Goal: Task Accomplishment & Management: Complete application form

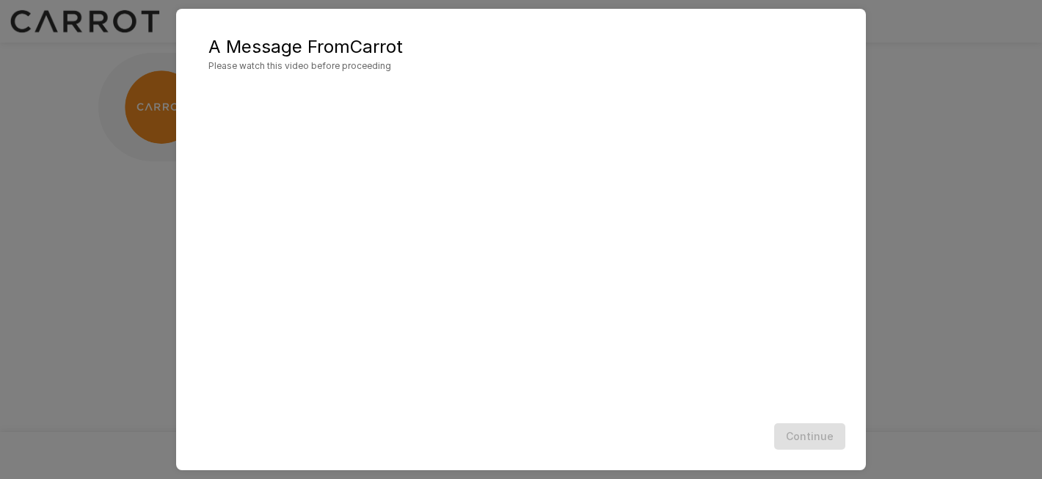
scroll to position [19, 0]
click at [806, 431] on button "Continue" at bounding box center [809, 436] width 71 height 27
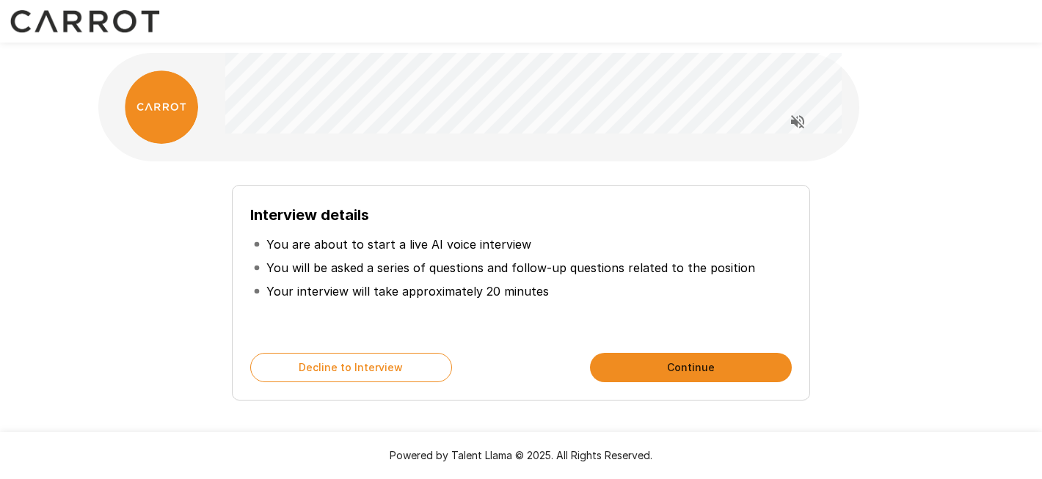
click at [705, 363] on button "Continue" at bounding box center [691, 367] width 202 height 29
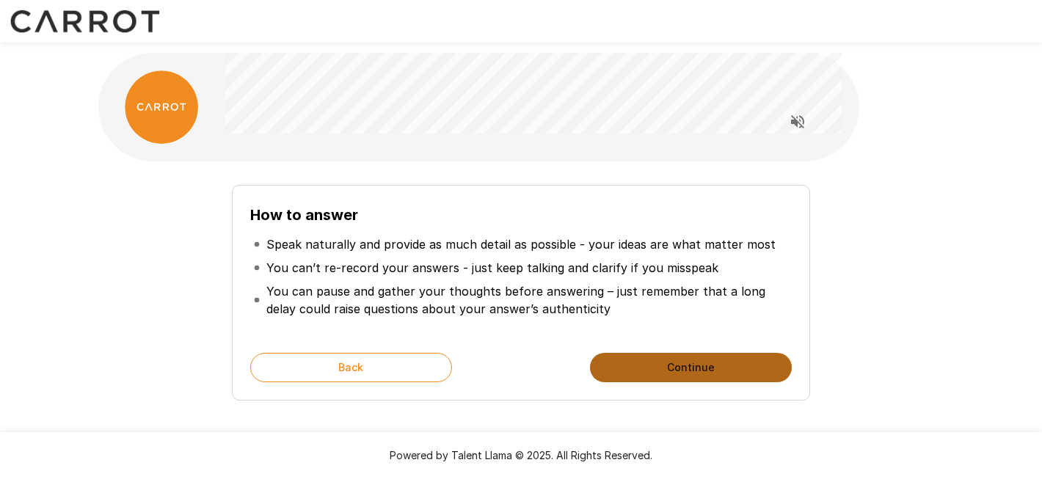
click at [705, 363] on button "Continue" at bounding box center [691, 367] width 202 height 29
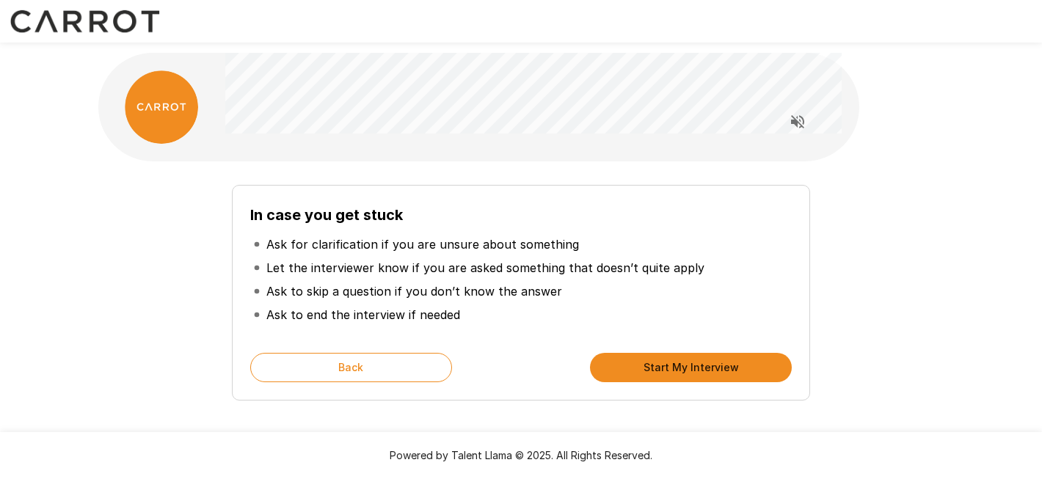
click at [705, 363] on button "Start My Interview" at bounding box center [691, 367] width 202 height 29
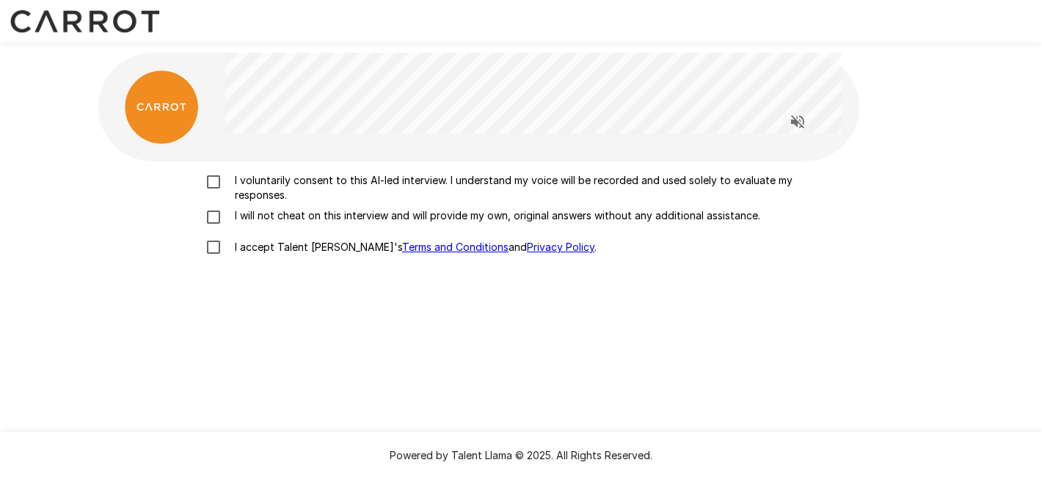
click at [345, 186] on p "I voluntarily consent to this AI-led interview. I understand my voice will be r…" at bounding box center [536, 187] width 615 height 29
click at [317, 220] on p "I will not cheat on this interview and will provide my own, original answers wi…" at bounding box center [494, 215] width 531 height 15
click at [285, 253] on p "I accept Talent Llama's Terms and Conditions and Privacy Policy ." at bounding box center [413, 247] width 368 height 15
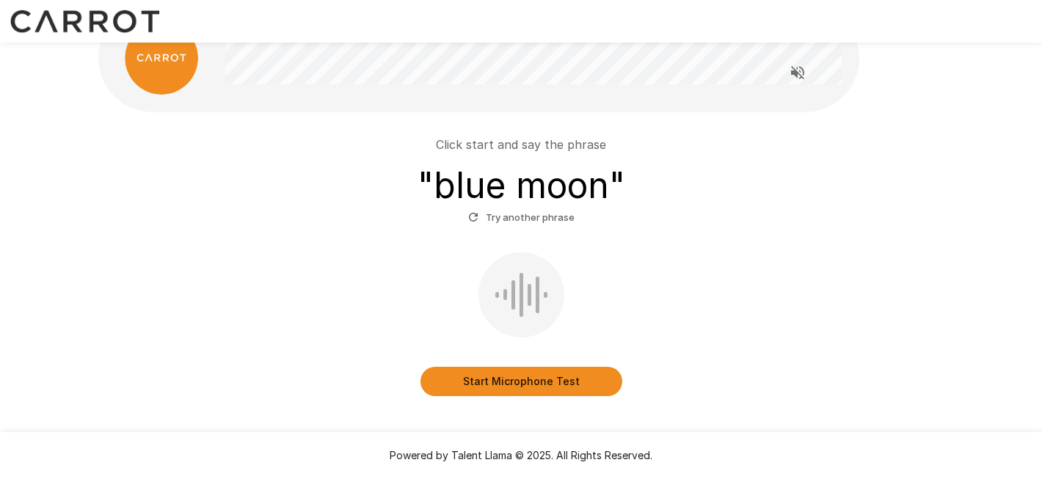
scroll to position [50, 0]
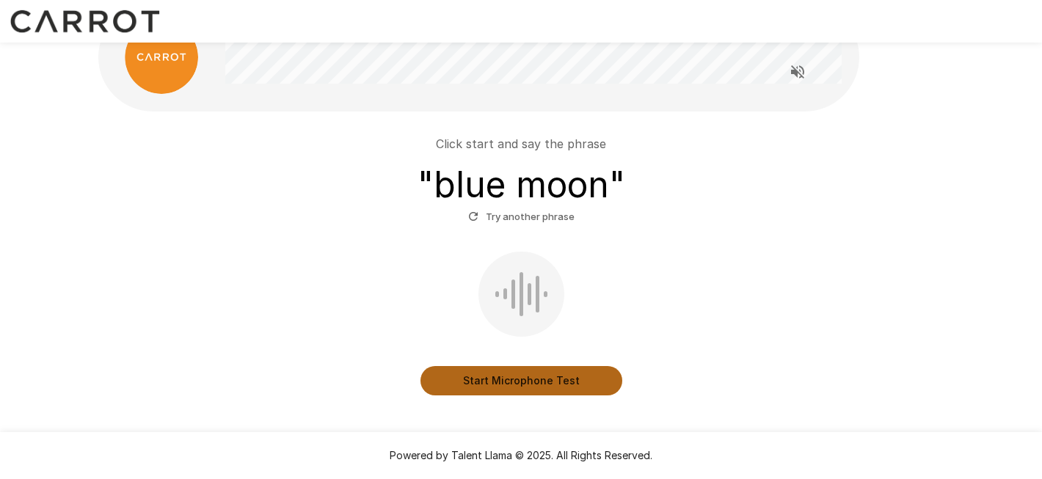
click at [548, 376] on button "Start Microphone Test" at bounding box center [521, 380] width 202 height 29
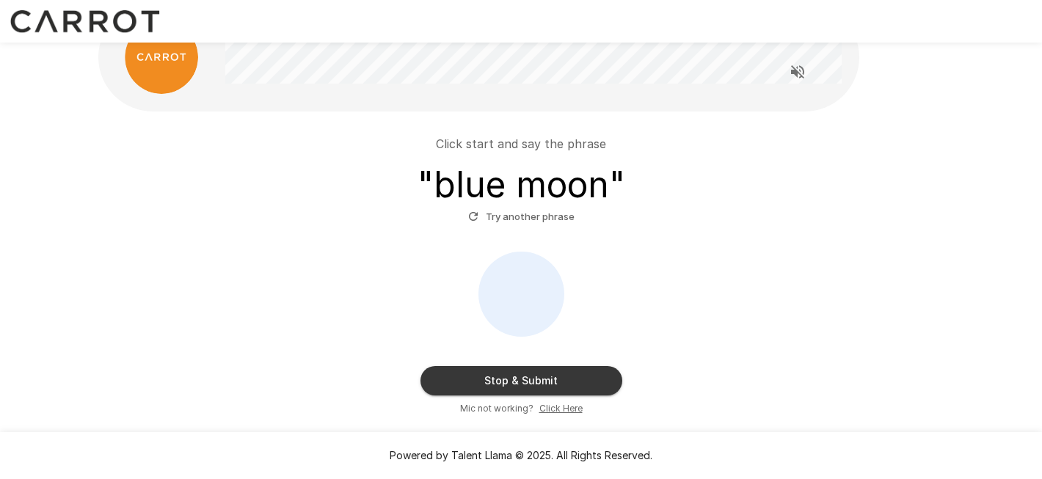
click at [569, 390] on button "Stop & Submit" at bounding box center [521, 380] width 202 height 29
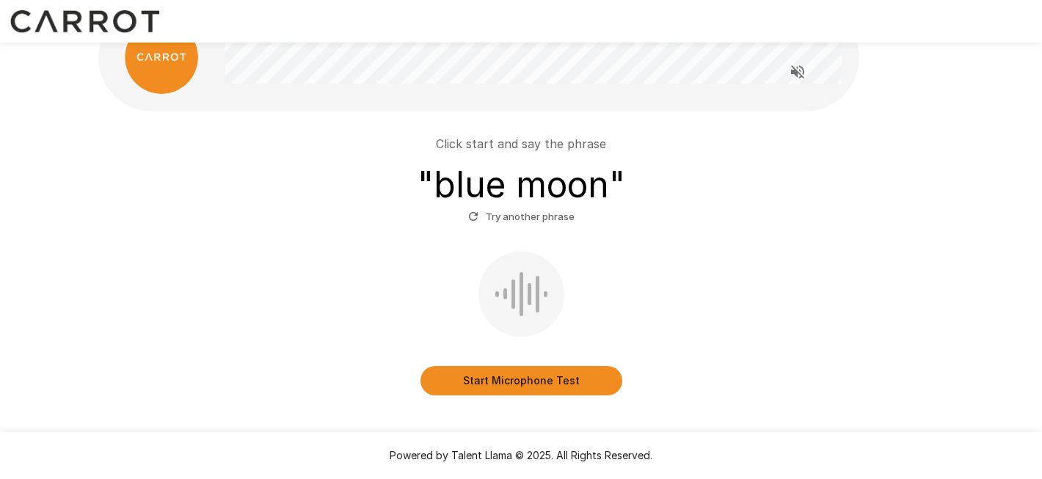
scroll to position [33, 0]
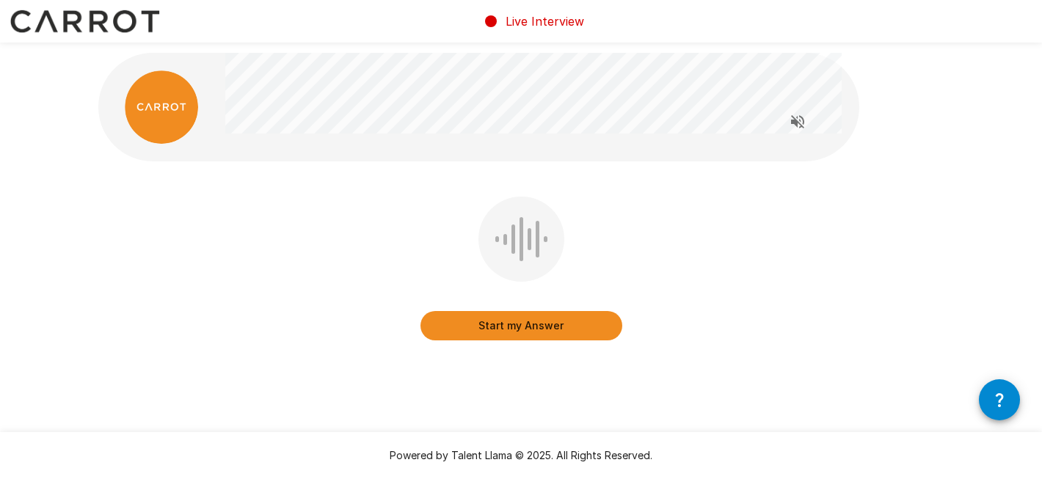
click at [569, 322] on button "Start my Answer" at bounding box center [521, 325] width 202 height 29
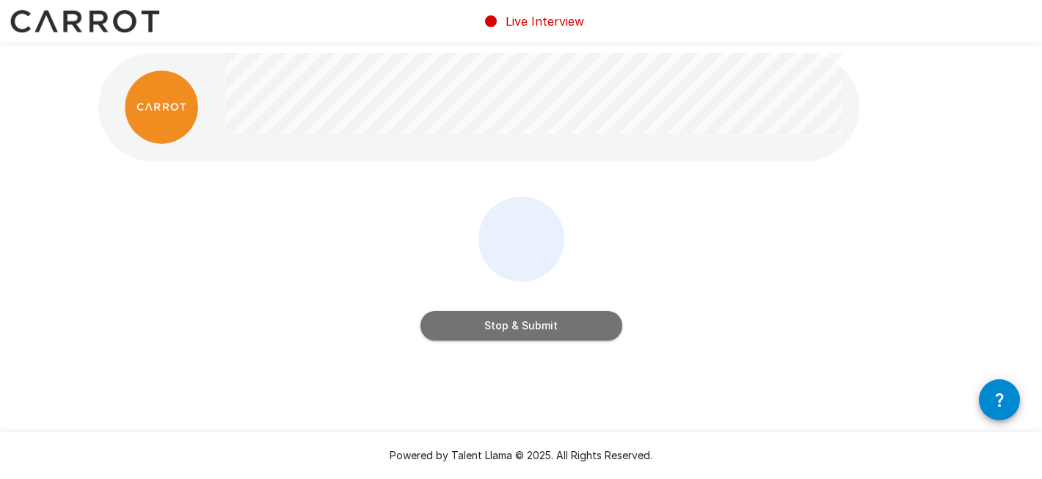
click at [558, 320] on button "Stop & Submit" at bounding box center [521, 325] width 202 height 29
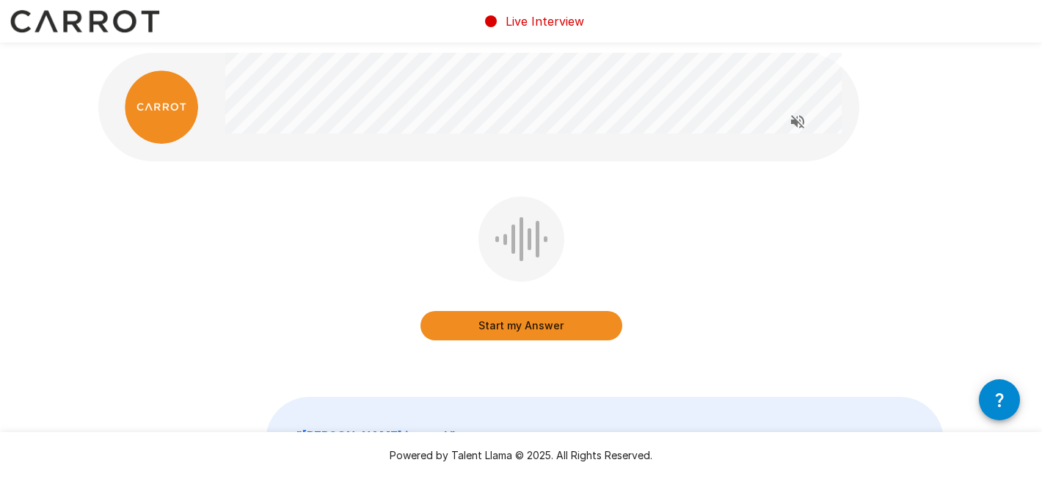
click at [555, 324] on button "Start my Answer" at bounding box center [521, 325] width 202 height 29
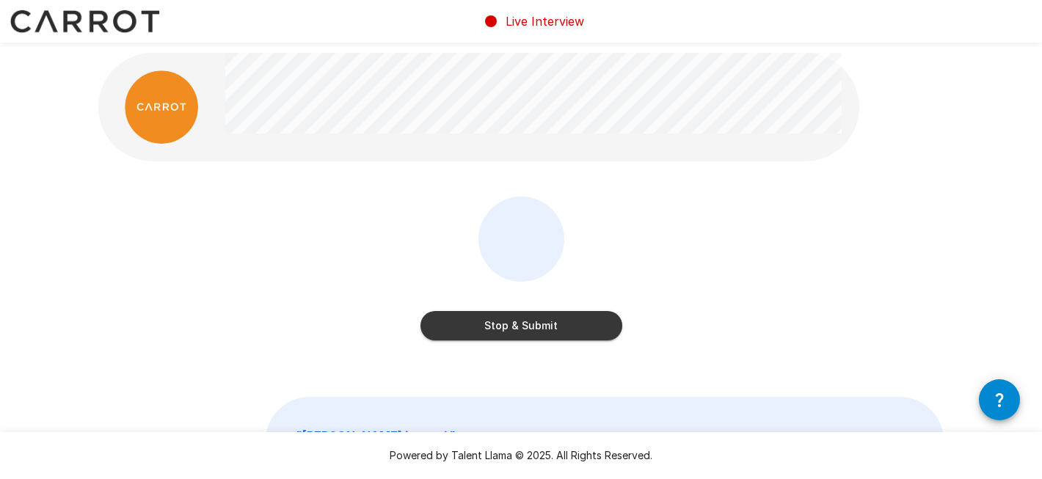
click at [586, 330] on button "Stop & Submit" at bounding box center [521, 325] width 202 height 29
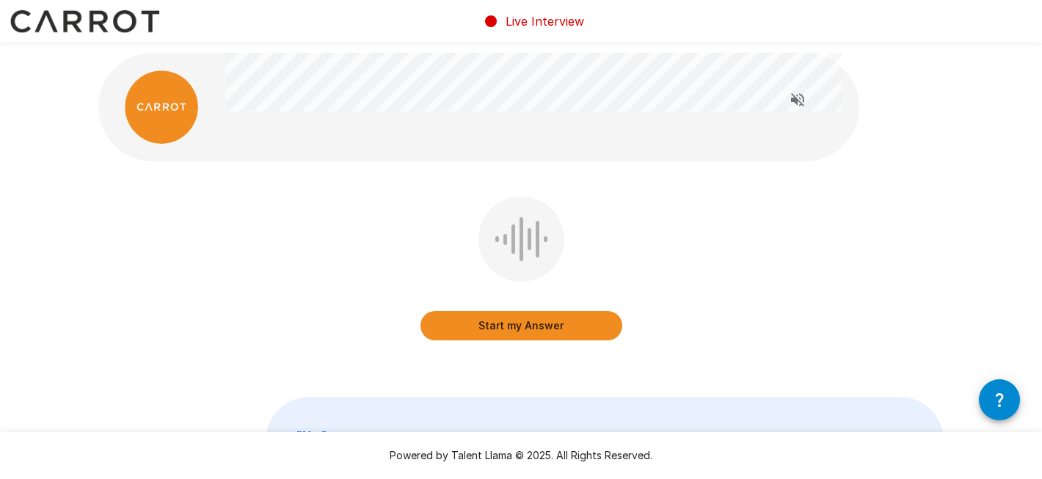
click at [588, 324] on button "Start my Answer" at bounding box center [521, 325] width 202 height 29
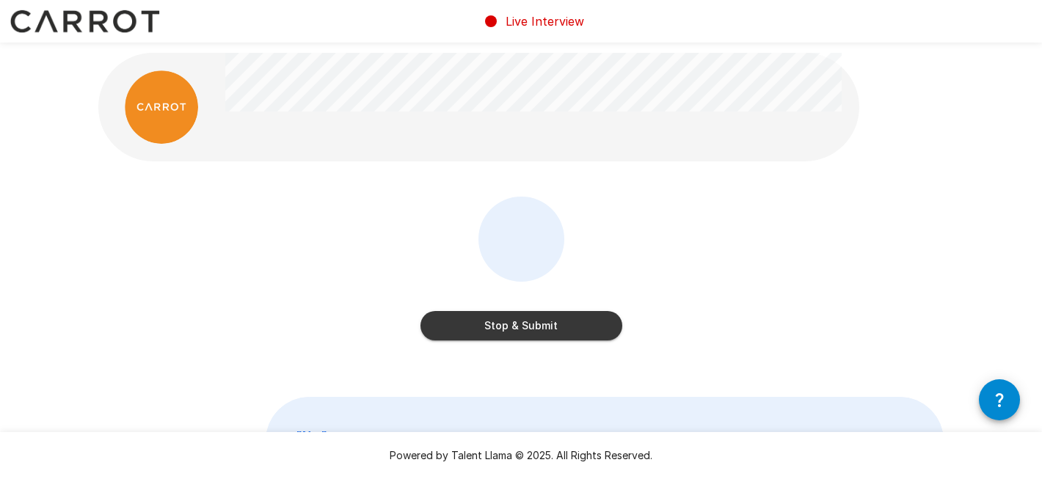
click at [580, 321] on button "Stop & Submit" at bounding box center [521, 325] width 202 height 29
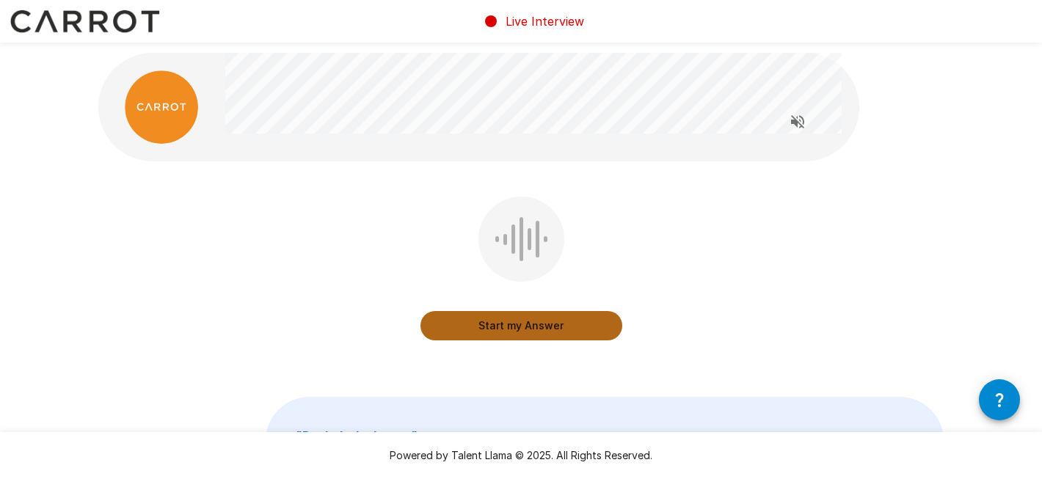
click at [580, 321] on button "Start my Answer" at bounding box center [521, 325] width 202 height 29
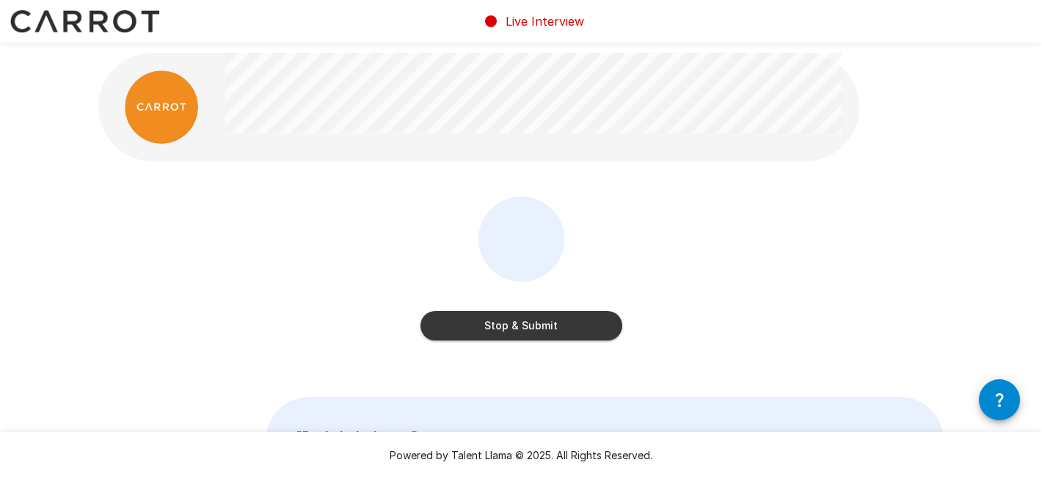
click at [564, 334] on button "Stop & Submit" at bounding box center [521, 325] width 202 height 29
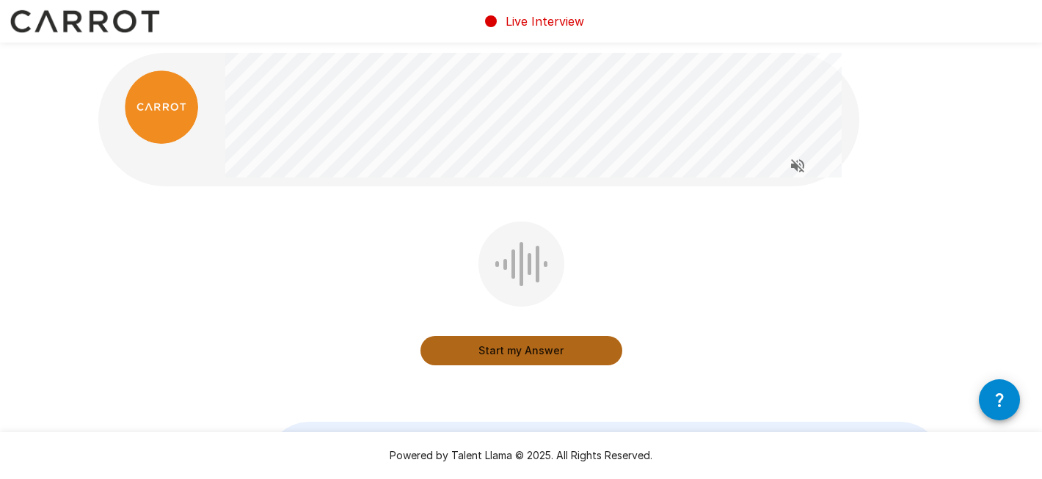
click at [549, 344] on button "Start my Answer" at bounding box center [521, 350] width 202 height 29
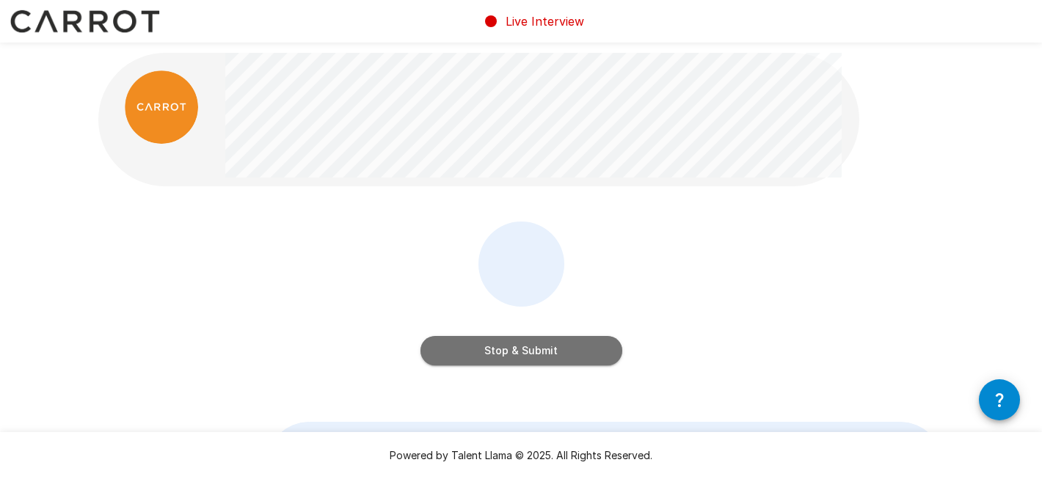
click at [558, 348] on button "Stop & Submit" at bounding box center [521, 350] width 202 height 29
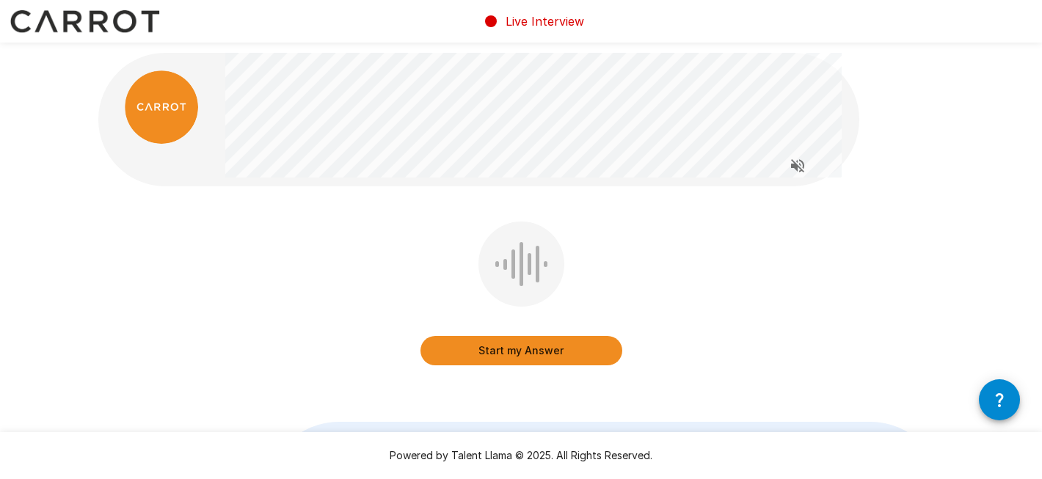
click at [523, 345] on button "Start my Answer" at bounding box center [521, 350] width 202 height 29
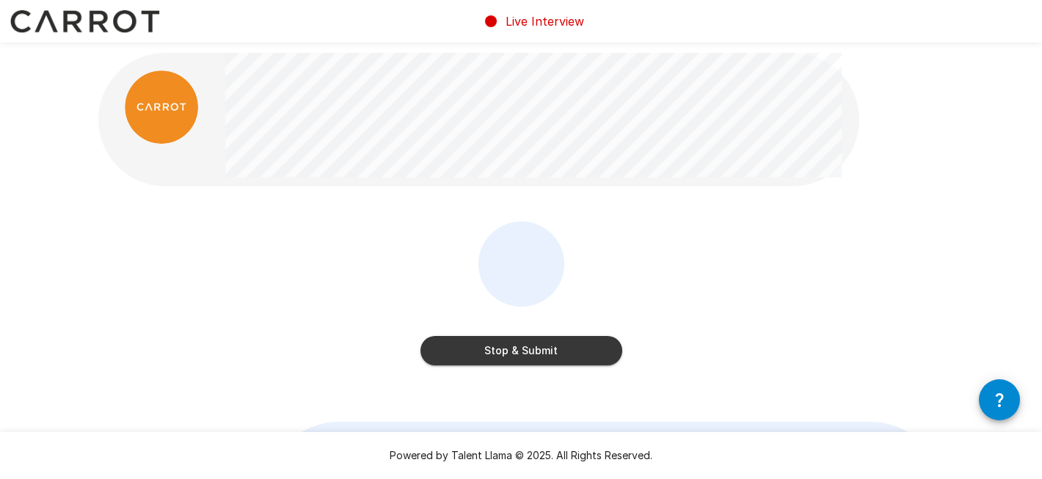
click at [523, 345] on button "Stop & Submit" at bounding box center [521, 350] width 202 height 29
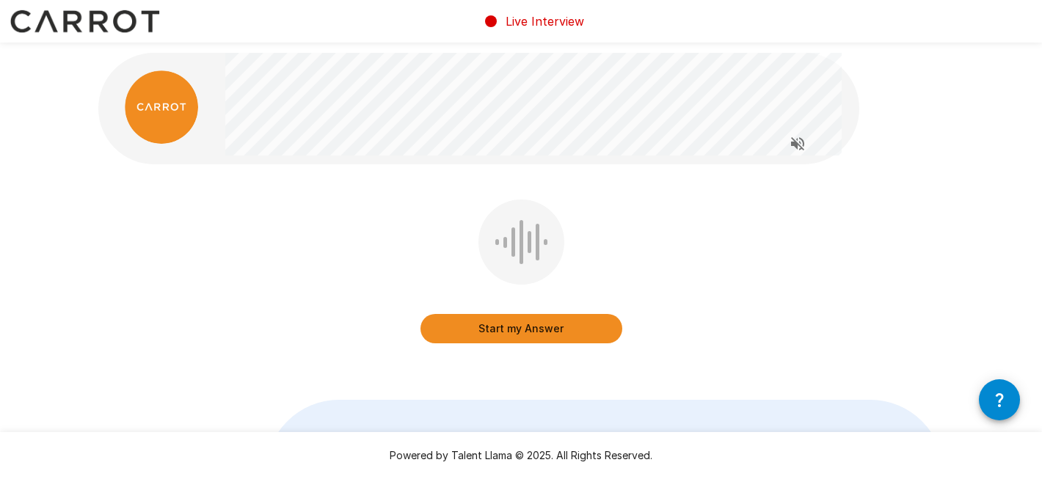
click at [536, 326] on button "Start my Answer" at bounding box center [521, 328] width 202 height 29
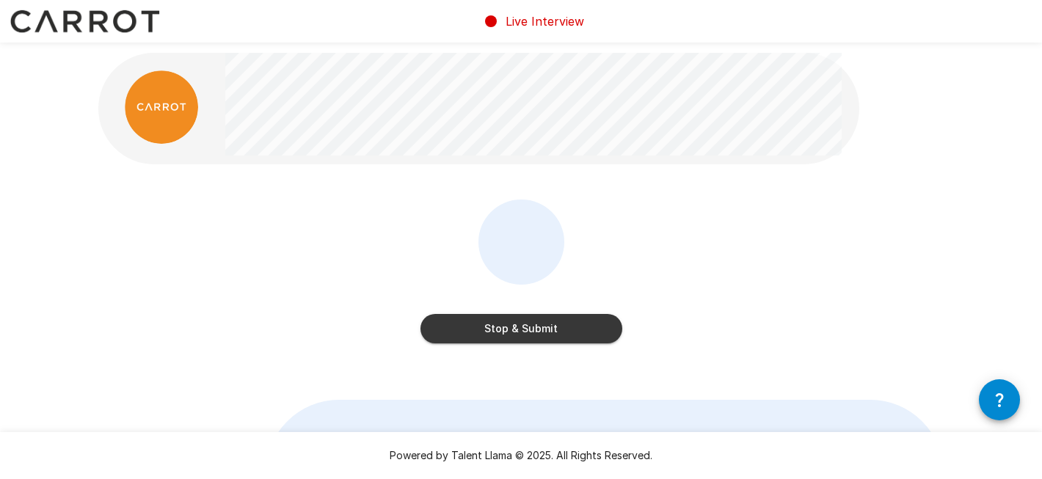
click at [584, 320] on button "Stop & Submit" at bounding box center [521, 328] width 202 height 29
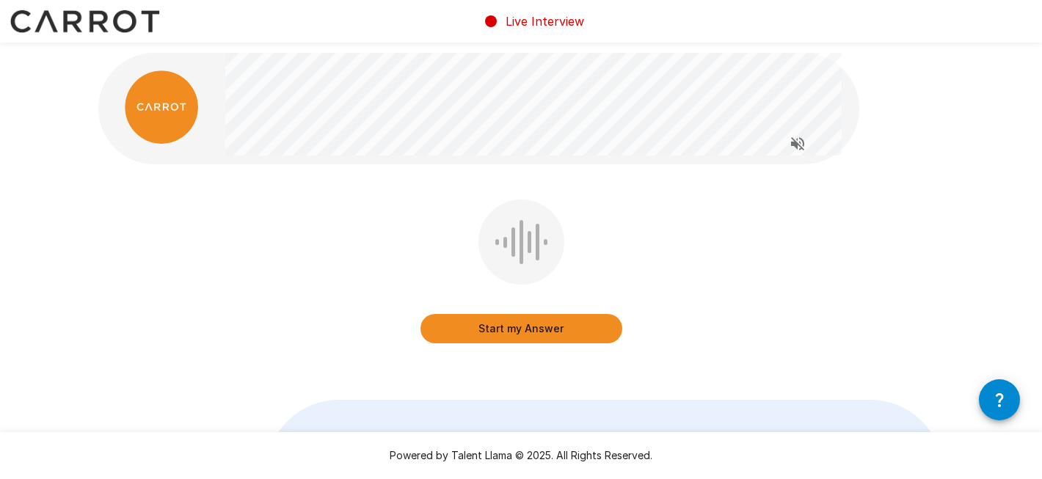
click at [1010, 402] on button "button" at bounding box center [999, 399] width 41 height 41
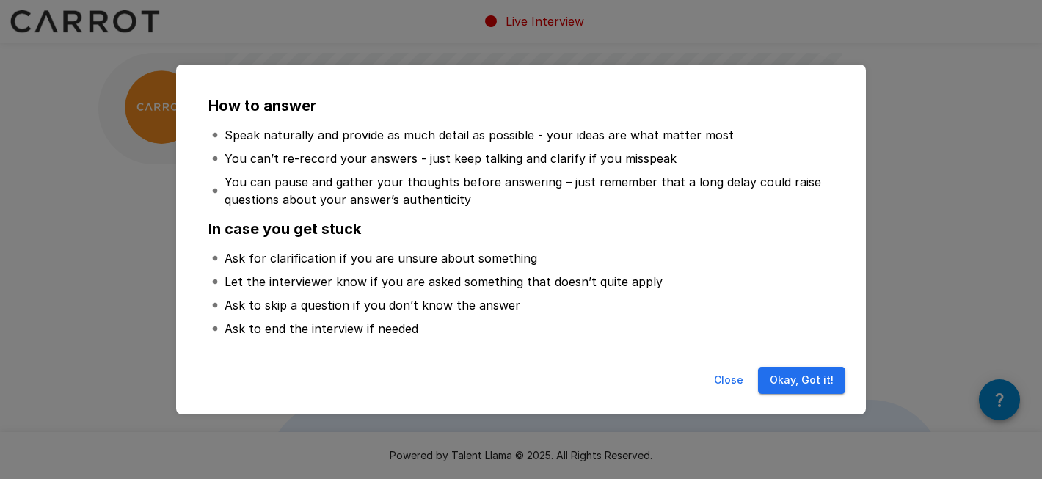
click at [789, 384] on button "Okay, Got it!" at bounding box center [801, 380] width 87 height 27
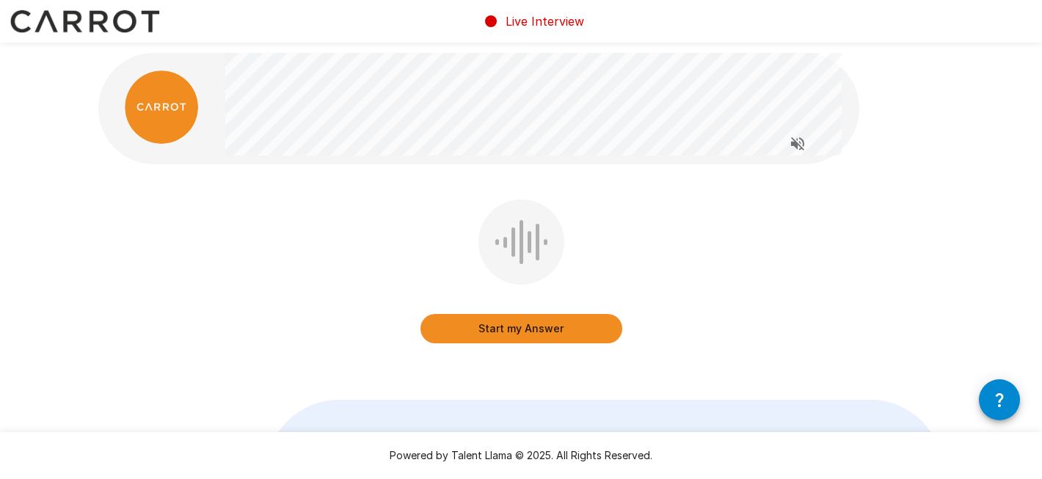
click at [555, 334] on button "Start my Answer" at bounding box center [521, 328] width 202 height 29
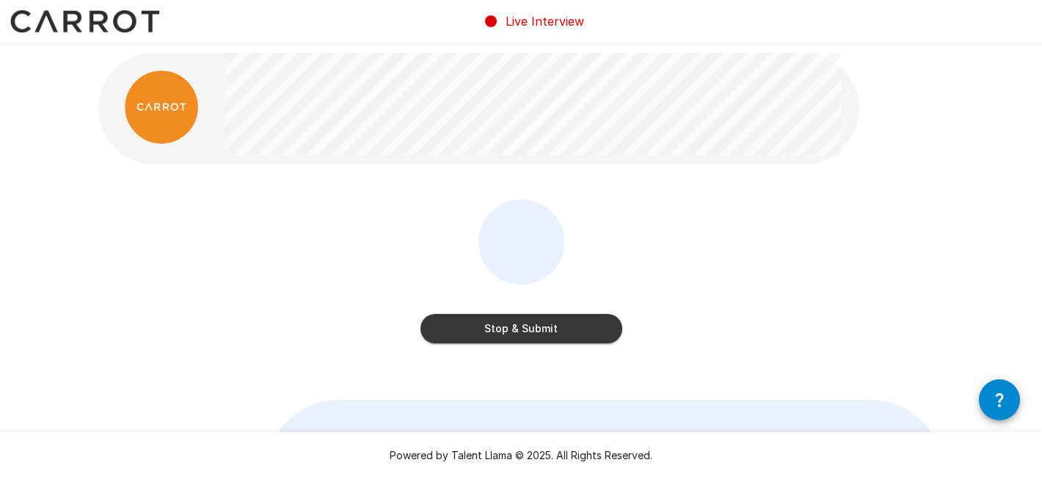
click at [555, 334] on button "Stop & Submit" at bounding box center [521, 328] width 202 height 29
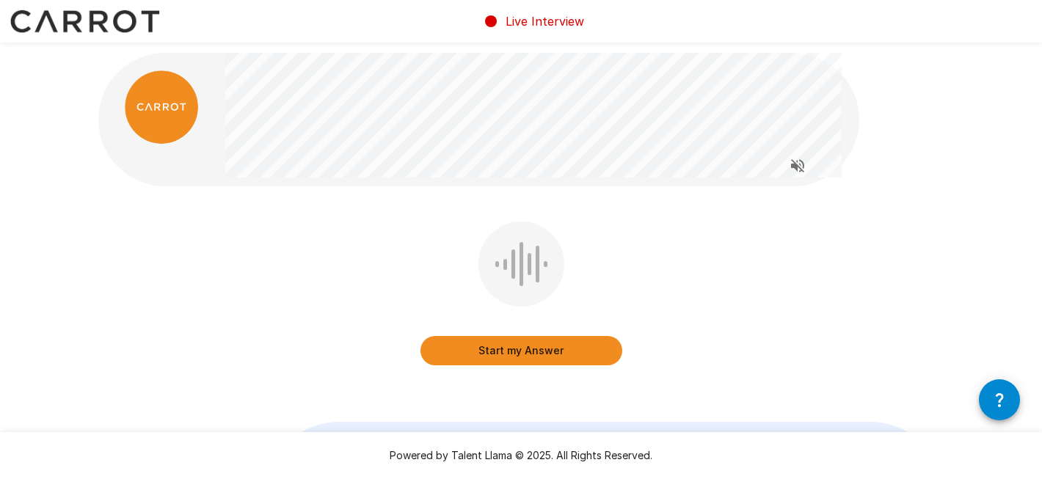
click at [545, 344] on button "Start my Answer" at bounding box center [521, 350] width 202 height 29
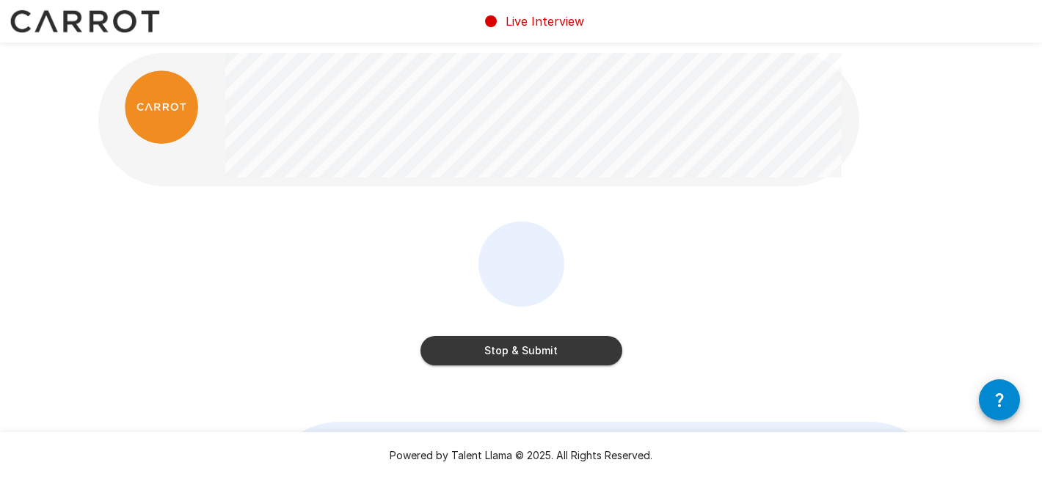
click at [537, 347] on button "Stop & Submit" at bounding box center [521, 350] width 202 height 29
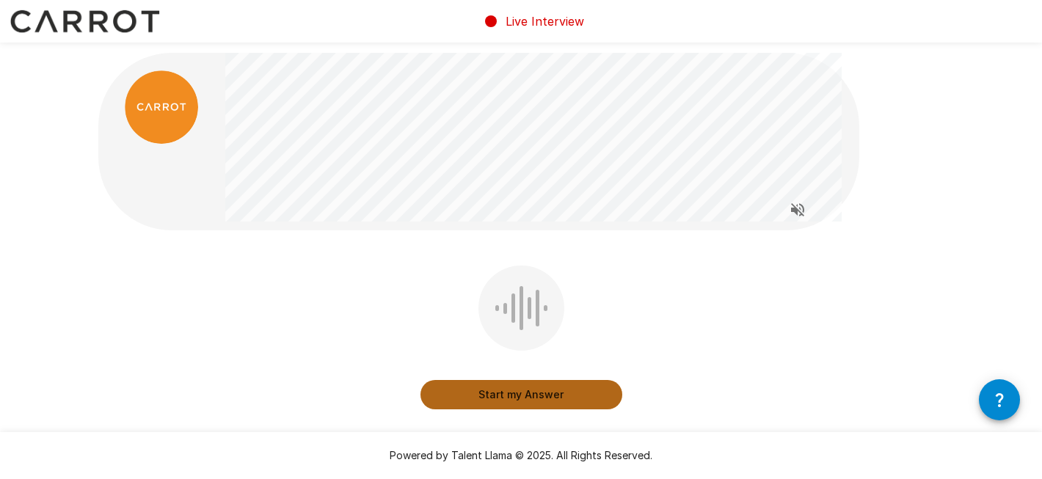
click at [511, 398] on button "Start my Answer" at bounding box center [521, 394] width 202 height 29
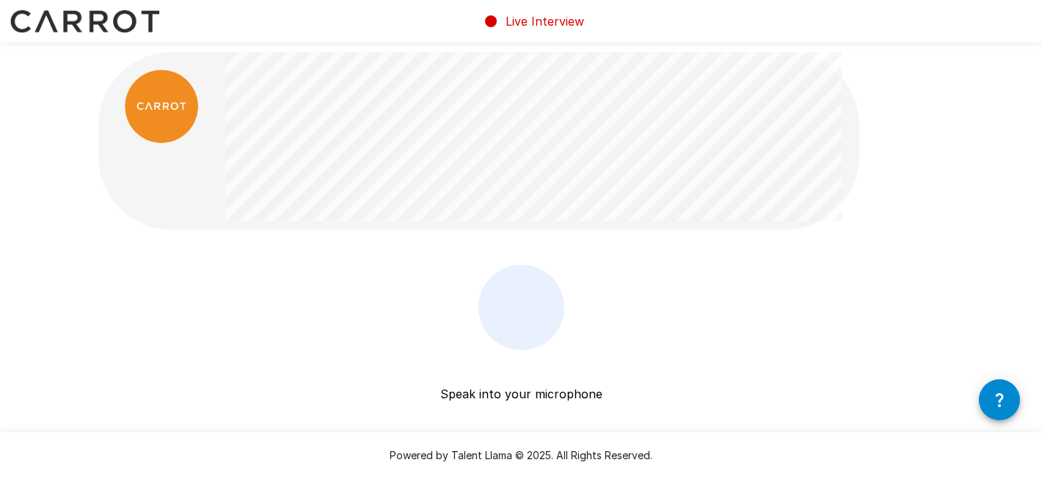
scroll to position [1, 0]
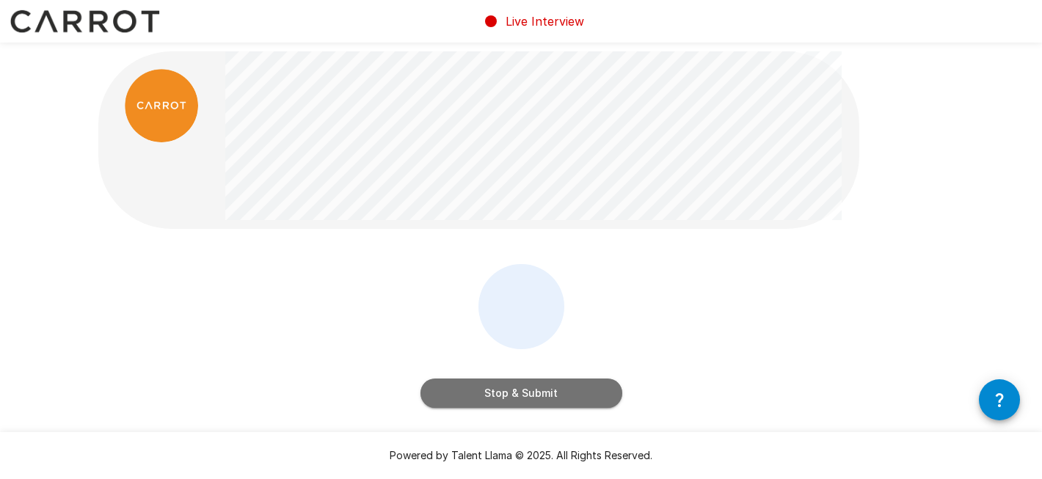
click at [574, 381] on button "Stop & Submit" at bounding box center [521, 393] width 202 height 29
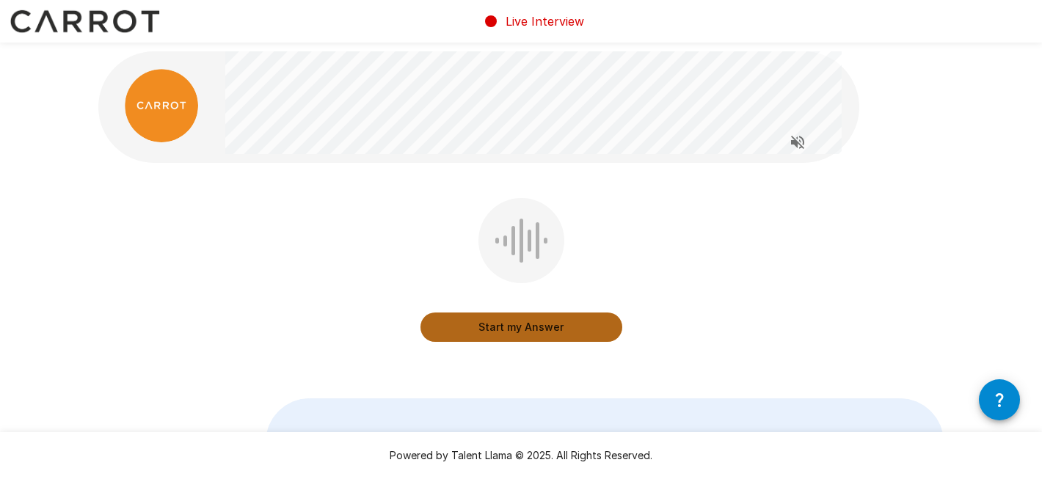
click at [559, 325] on button "Start my Answer" at bounding box center [521, 327] width 202 height 29
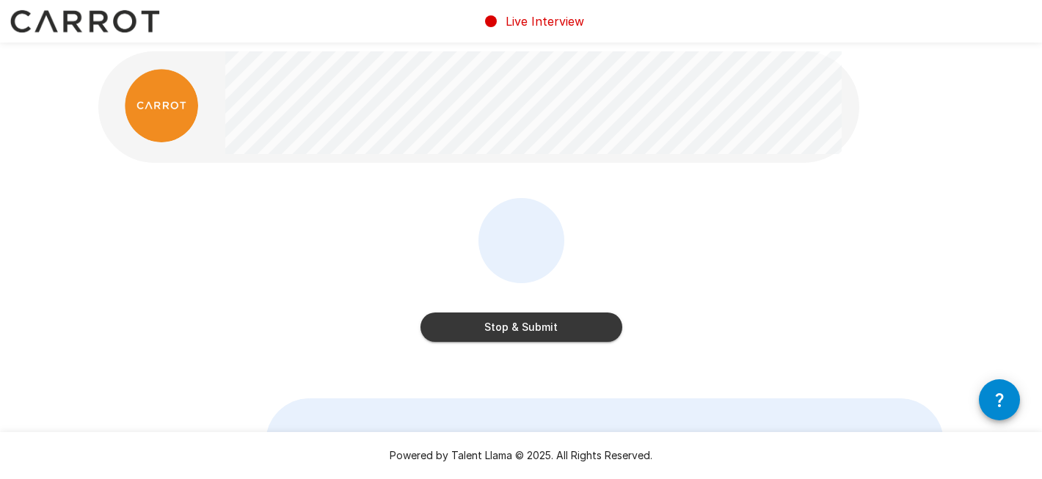
click at [577, 327] on button "Stop & Submit" at bounding box center [521, 327] width 202 height 29
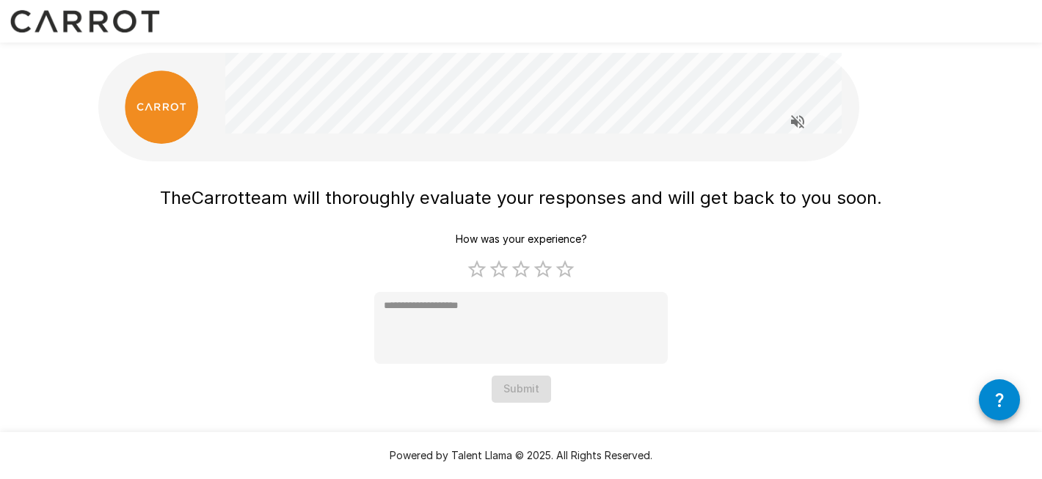
scroll to position [0, 0]
click at [483, 272] on label "1 Star" at bounding box center [477, 269] width 22 height 22
type textarea "*"
click at [544, 400] on button "Submit" at bounding box center [521, 389] width 59 height 27
